Goal: Obtain resource: Obtain resource

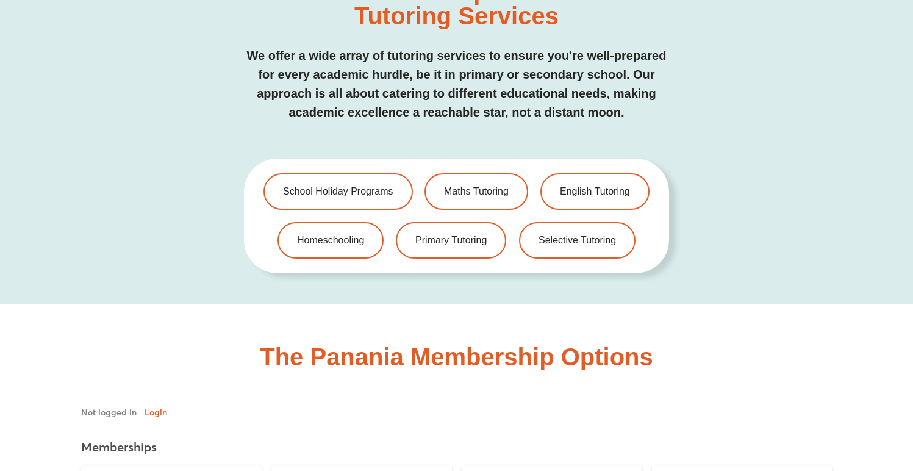
scroll to position [2579, 0]
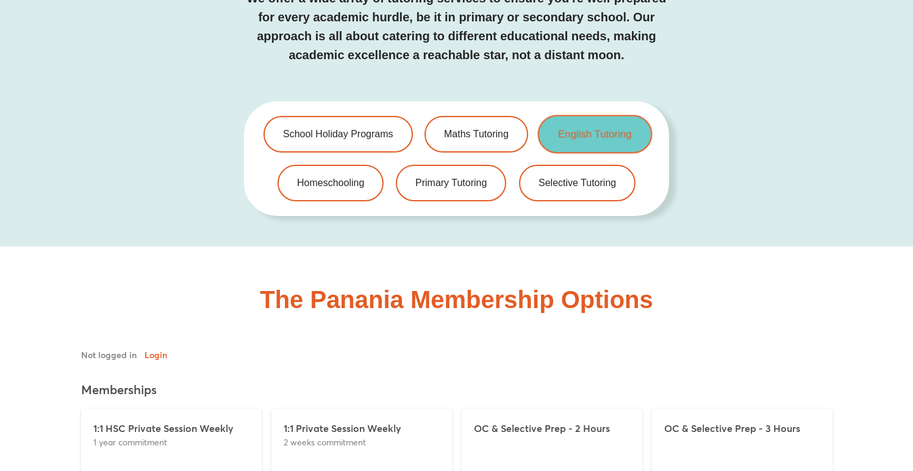
click at [599, 129] on span "English Tutoring" at bounding box center [594, 134] width 73 height 10
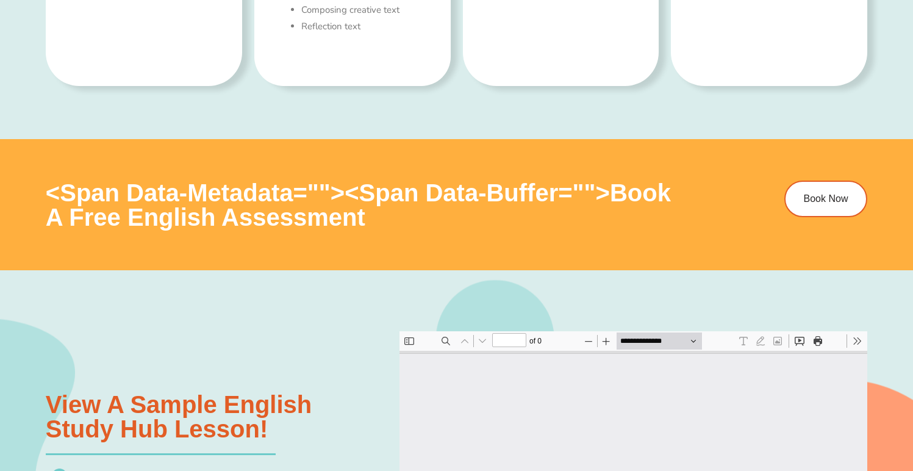
scroll to position [1114, 0]
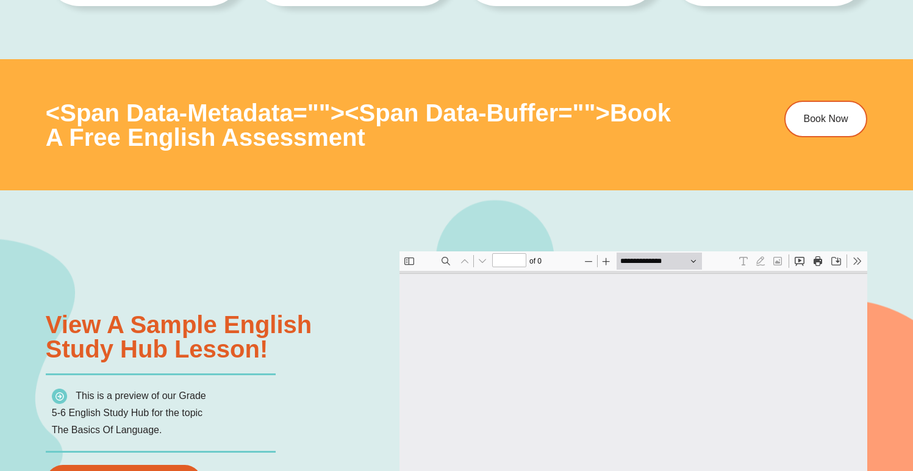
type input "*"
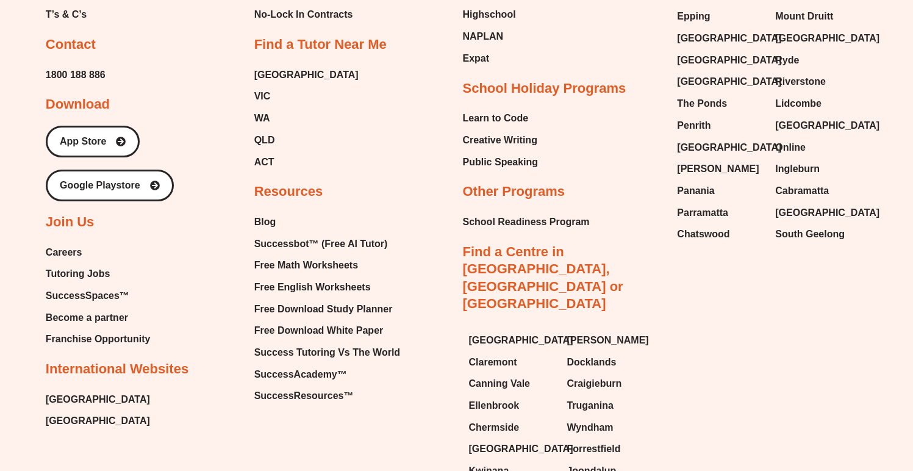
scroll to position [4691, 0]
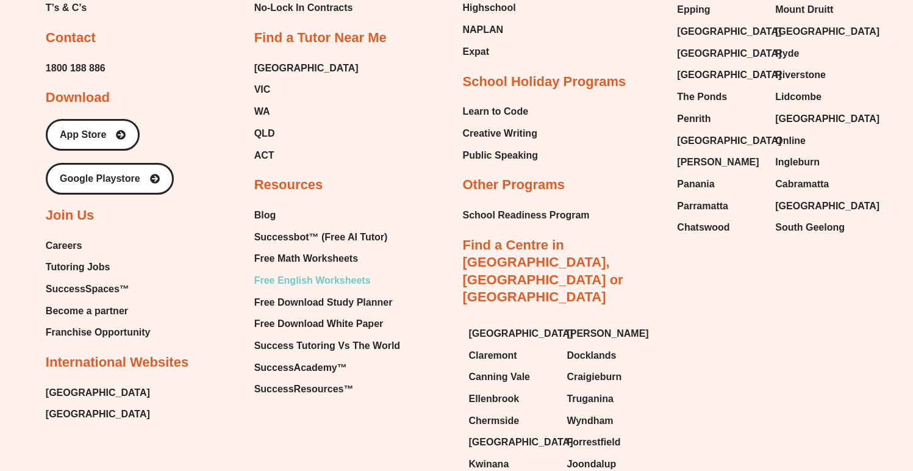
click at [335, 282] on span "Free English Worksheets" at bounding box center [312, 280] width 116 height 18
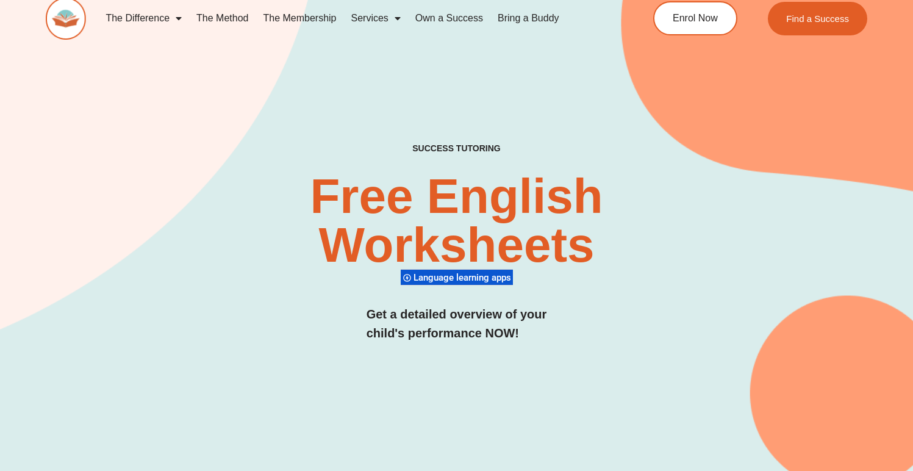
scroll to position [459, 0]
